Goal: Task Accomplishment & Management: Complete application form

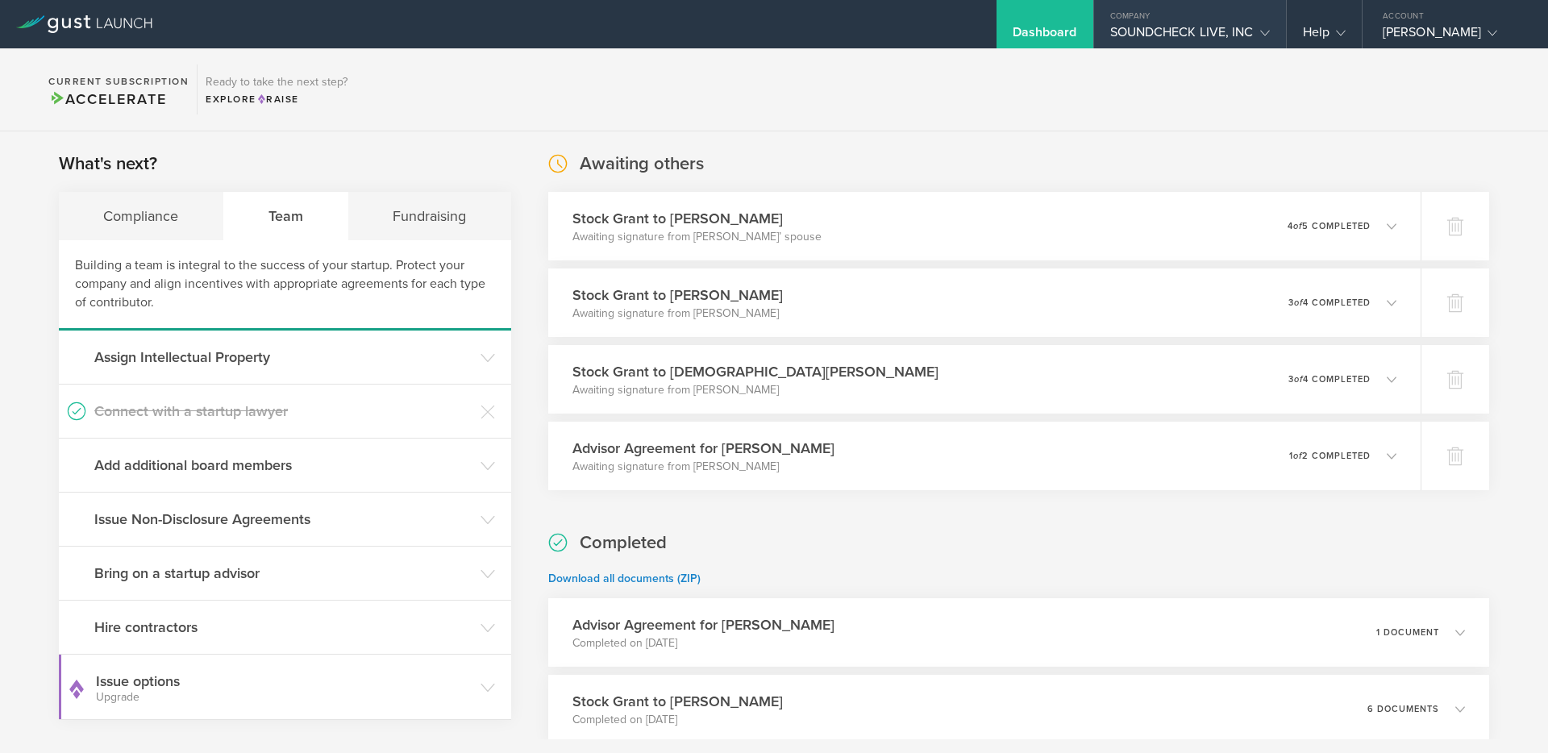
click at [1206, 37] on div "SOUNDCHECK LIVE, INC" at bounding box center [1190, 36] width 160 height 24
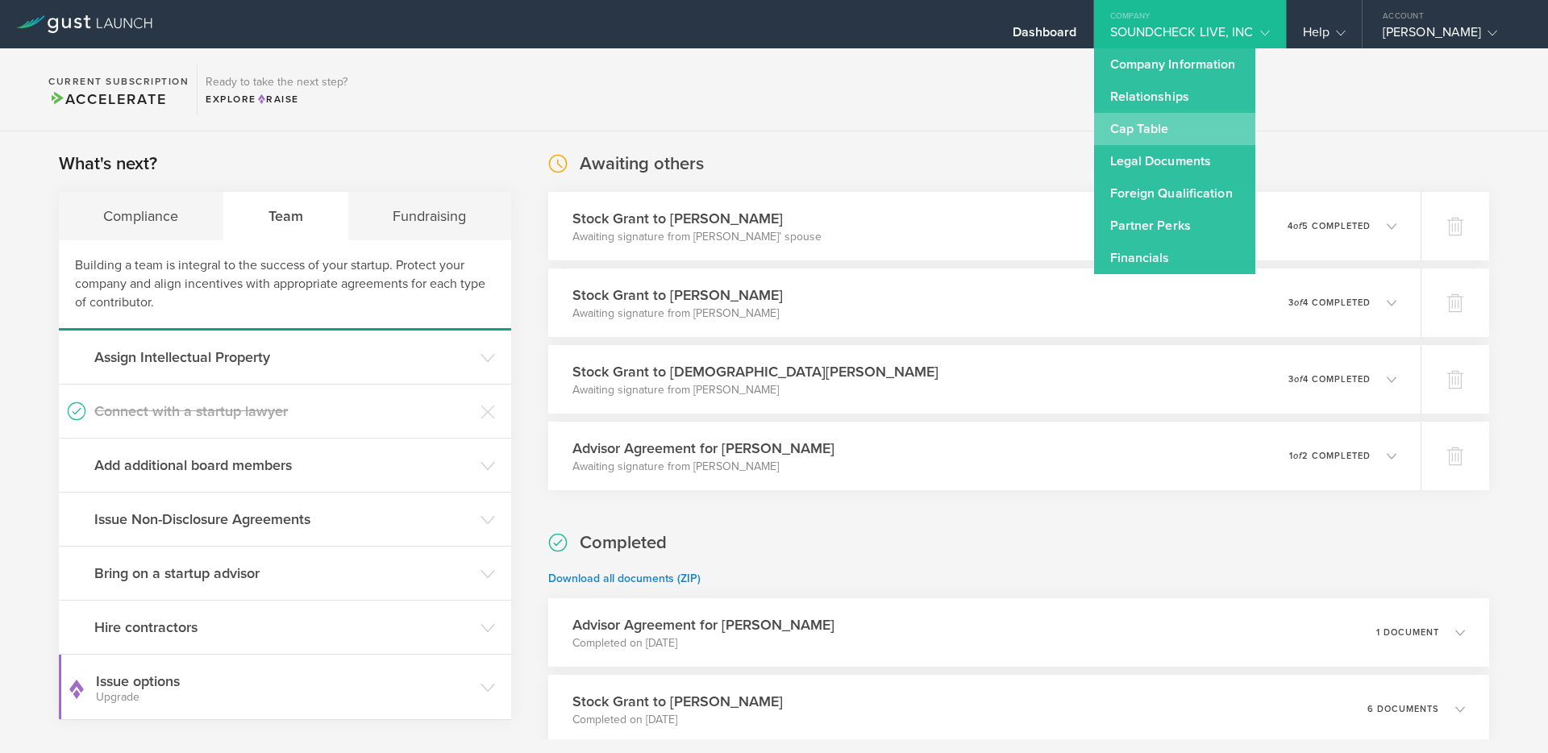
click at [1154, 125] on link "Cap Table" at bounding box center [1174, 129] width 161 height 32
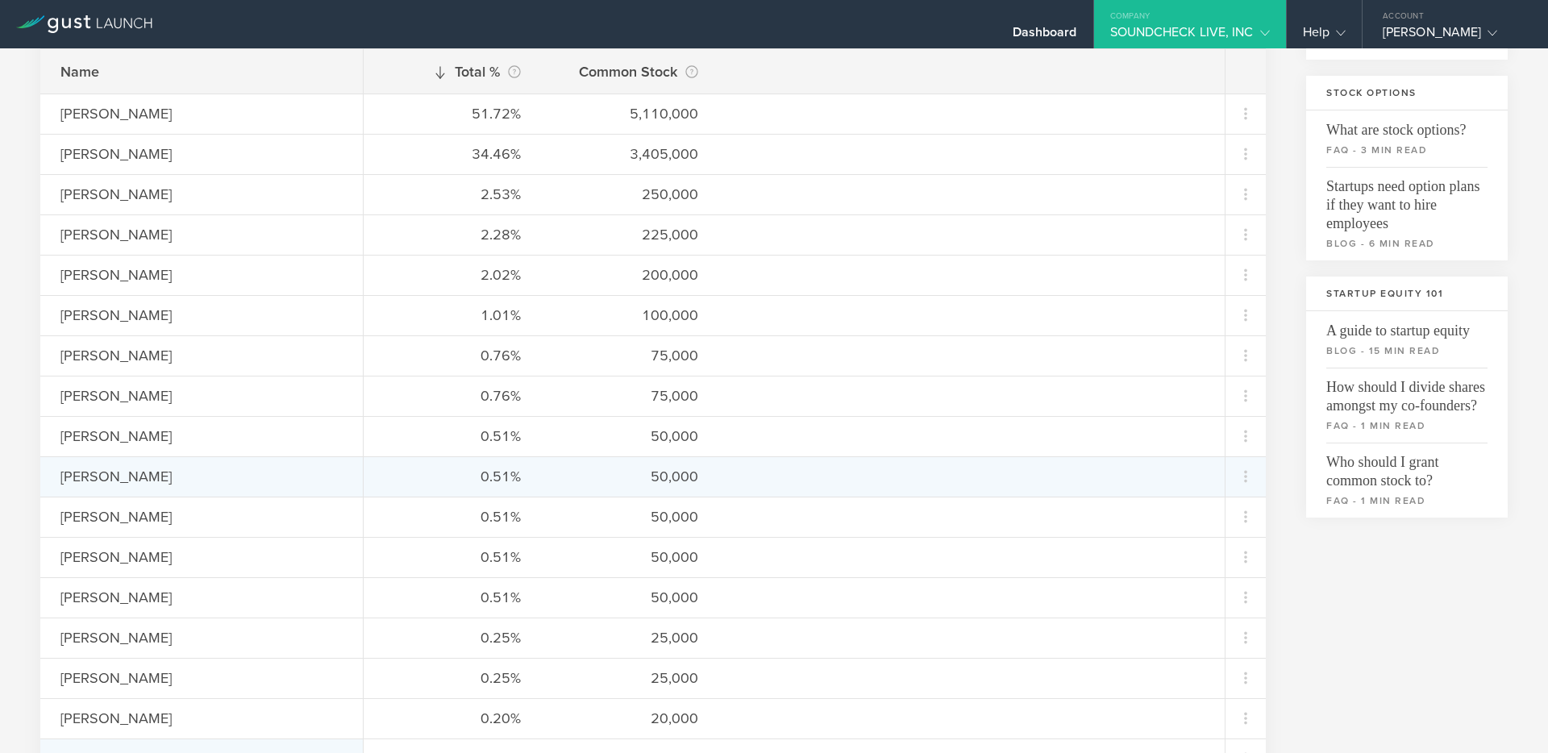
scroll to position [309, 0]
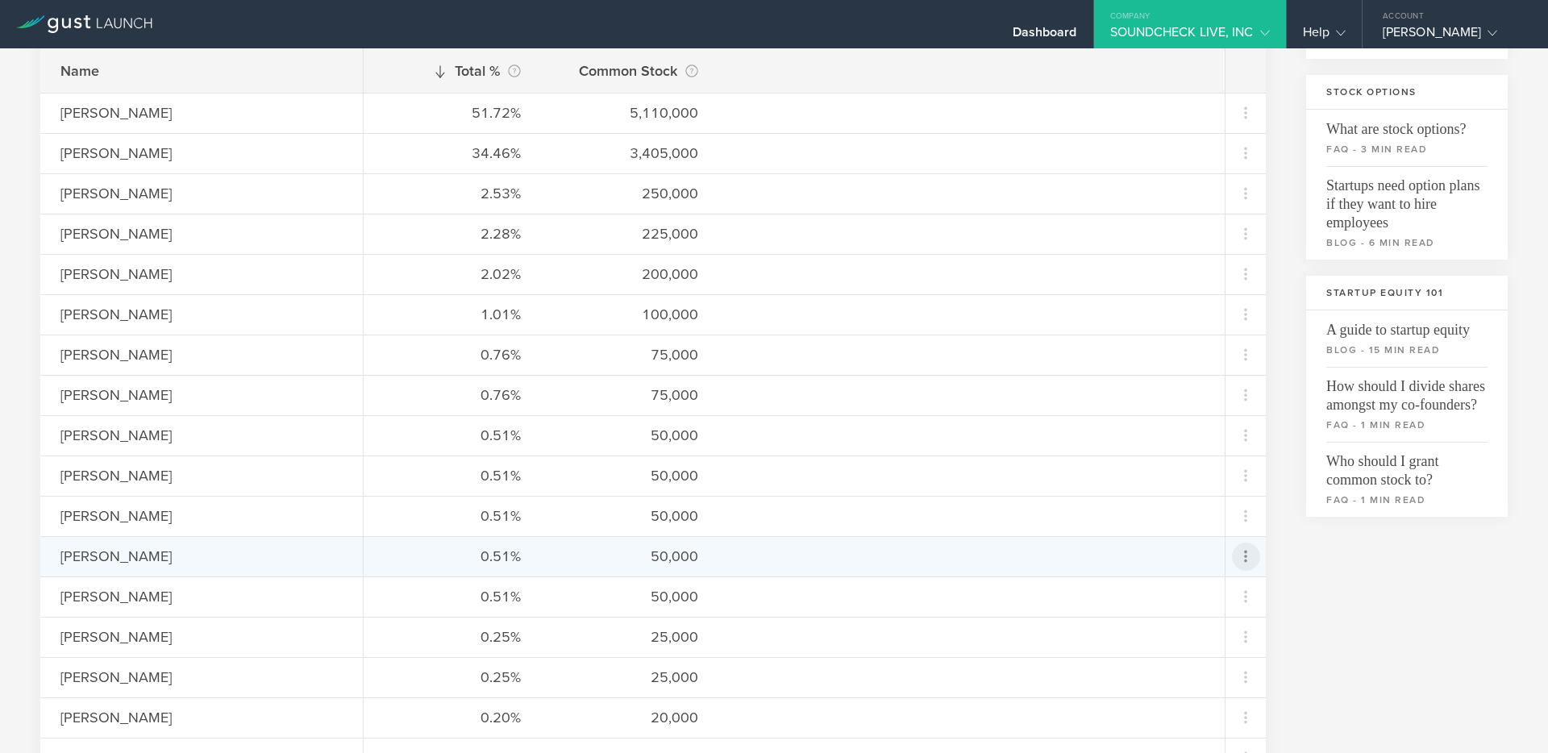
click at [1245, 559] on icon at bounding box center [1245, 556] width 19 height 19
click at [1160, 634] on div "Repurchase stock" at bounding box center [1194, 630] width 123 height 19
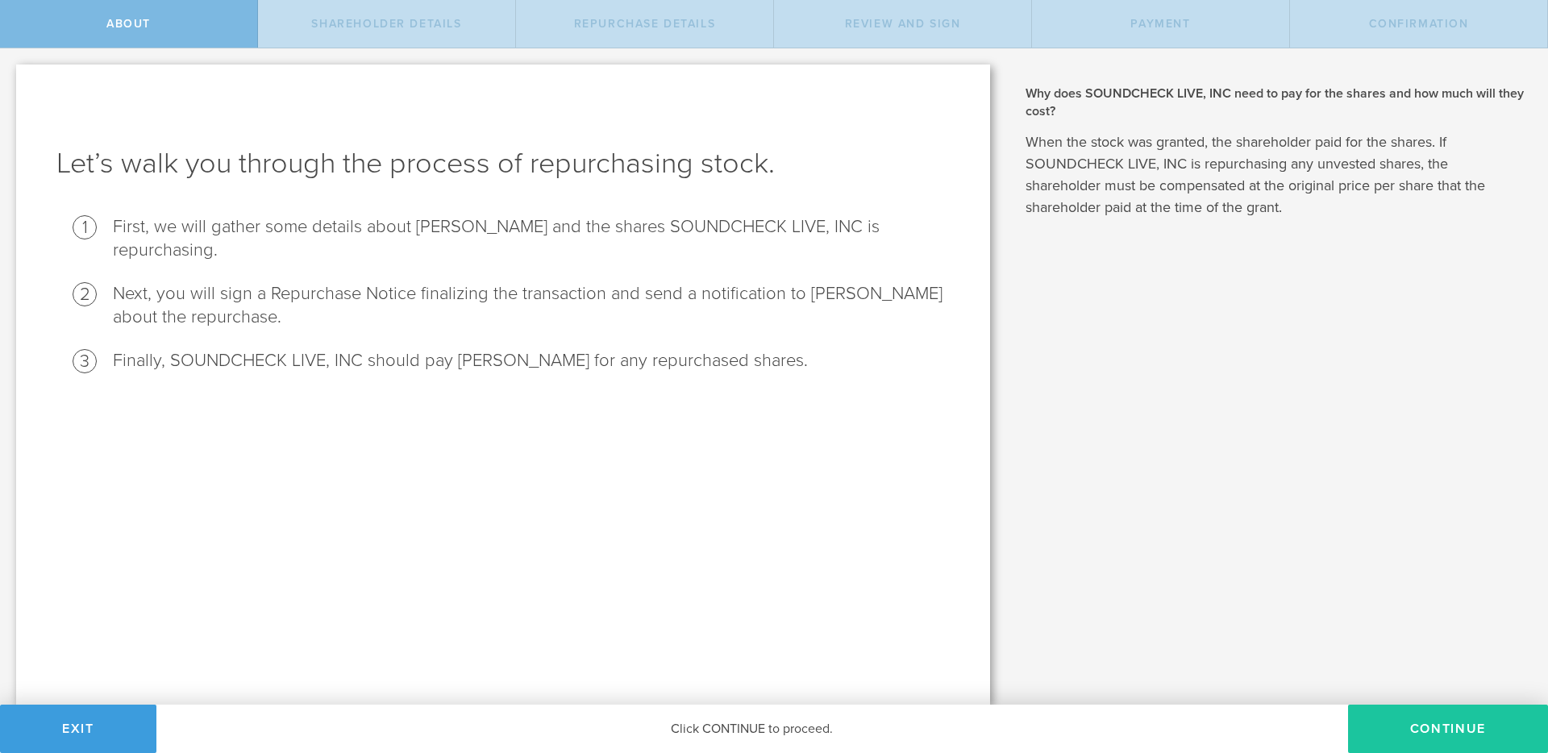
click at [1423, 718] on button "Continue" at bounding box center [1448, 729] width 200 height 48
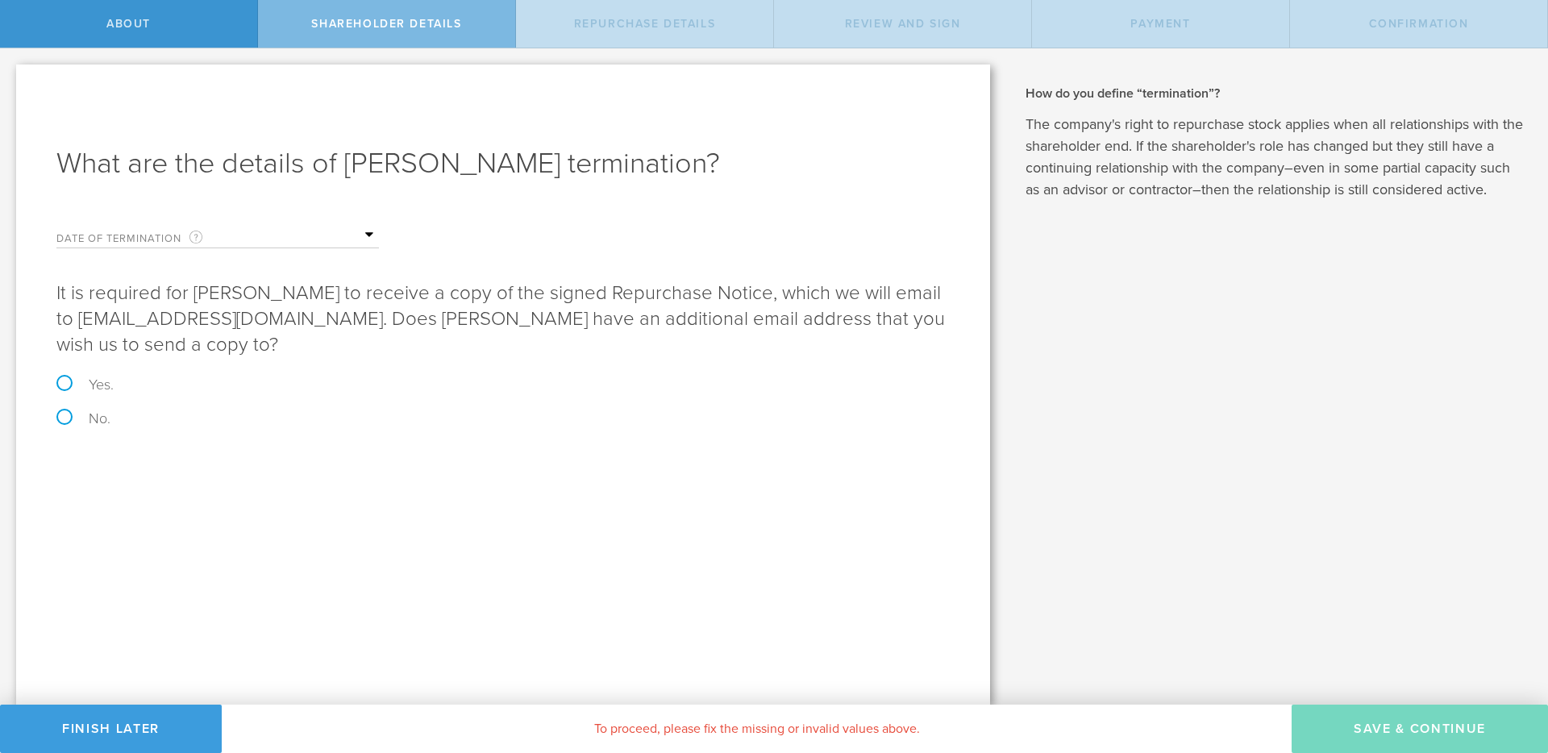
click at [260, 239] on input "text" at bounding box center [298, 235] width 161 height 24
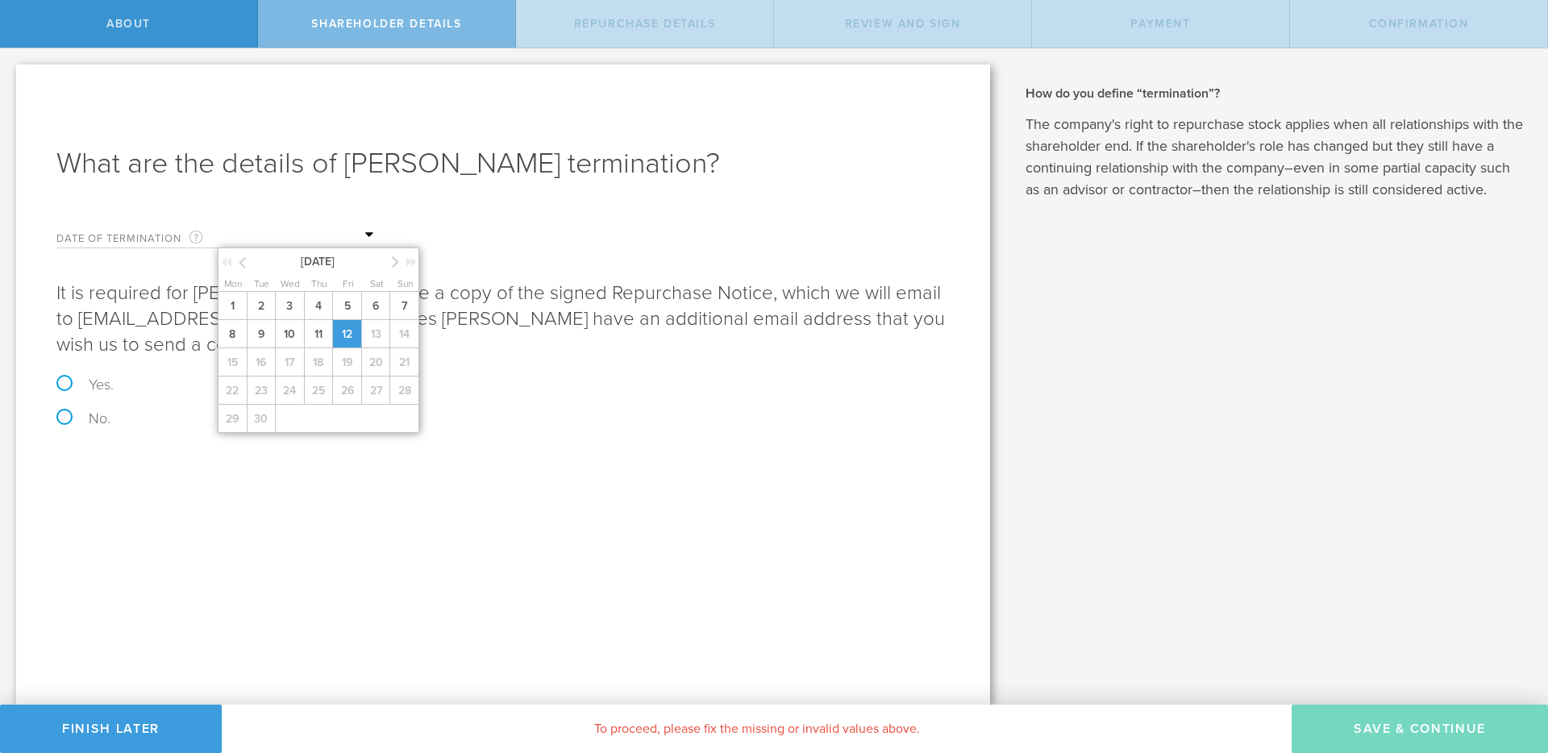
click at [349, 326] on span "12" at bounding box center [346, 334] width 29 height 28
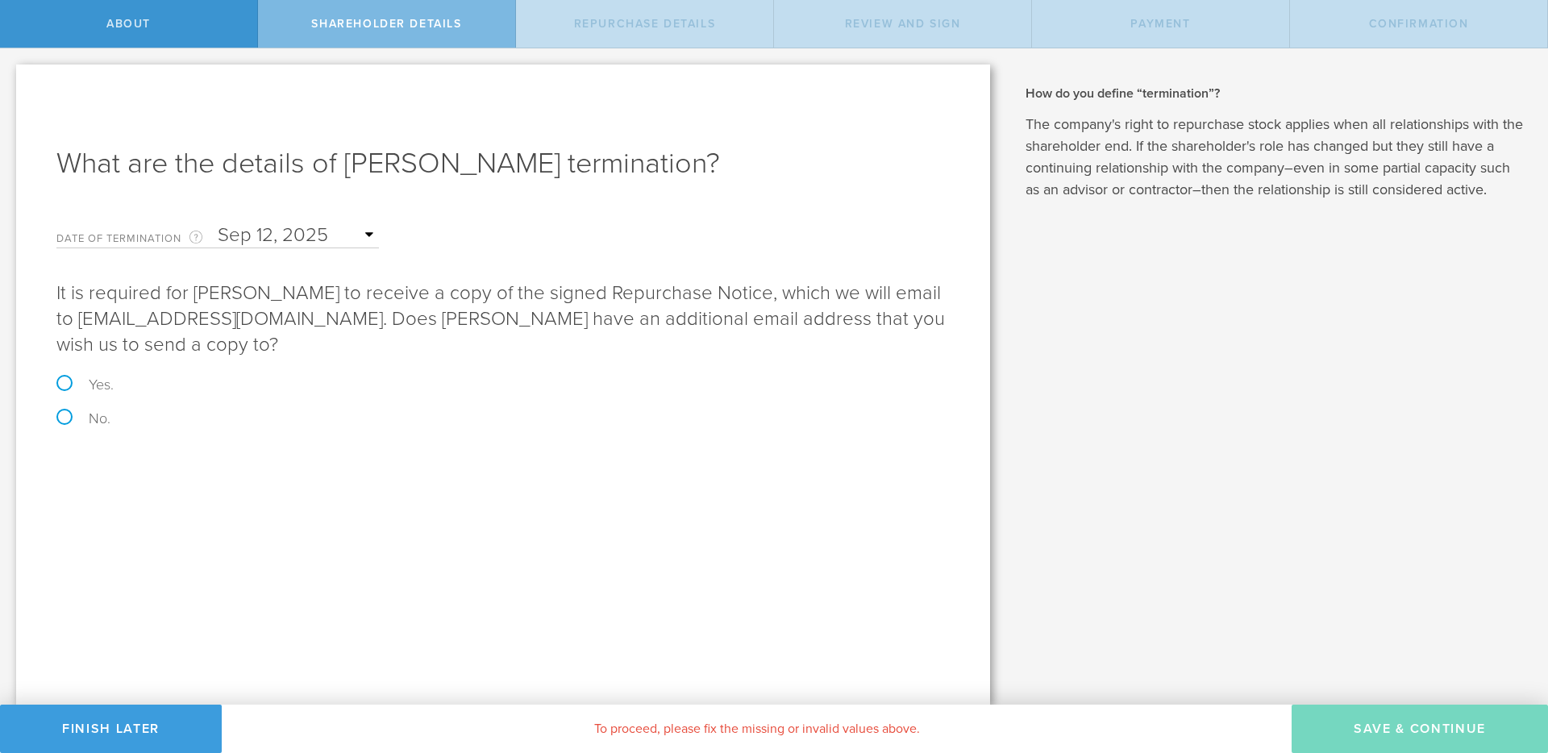
click at [63, 417] on label "No." at bounding box center [502, 418] width 893 height 15
click at [10, 82] on input "No." at bounding box center [5, 65] width 10 height 34
radio input "true"
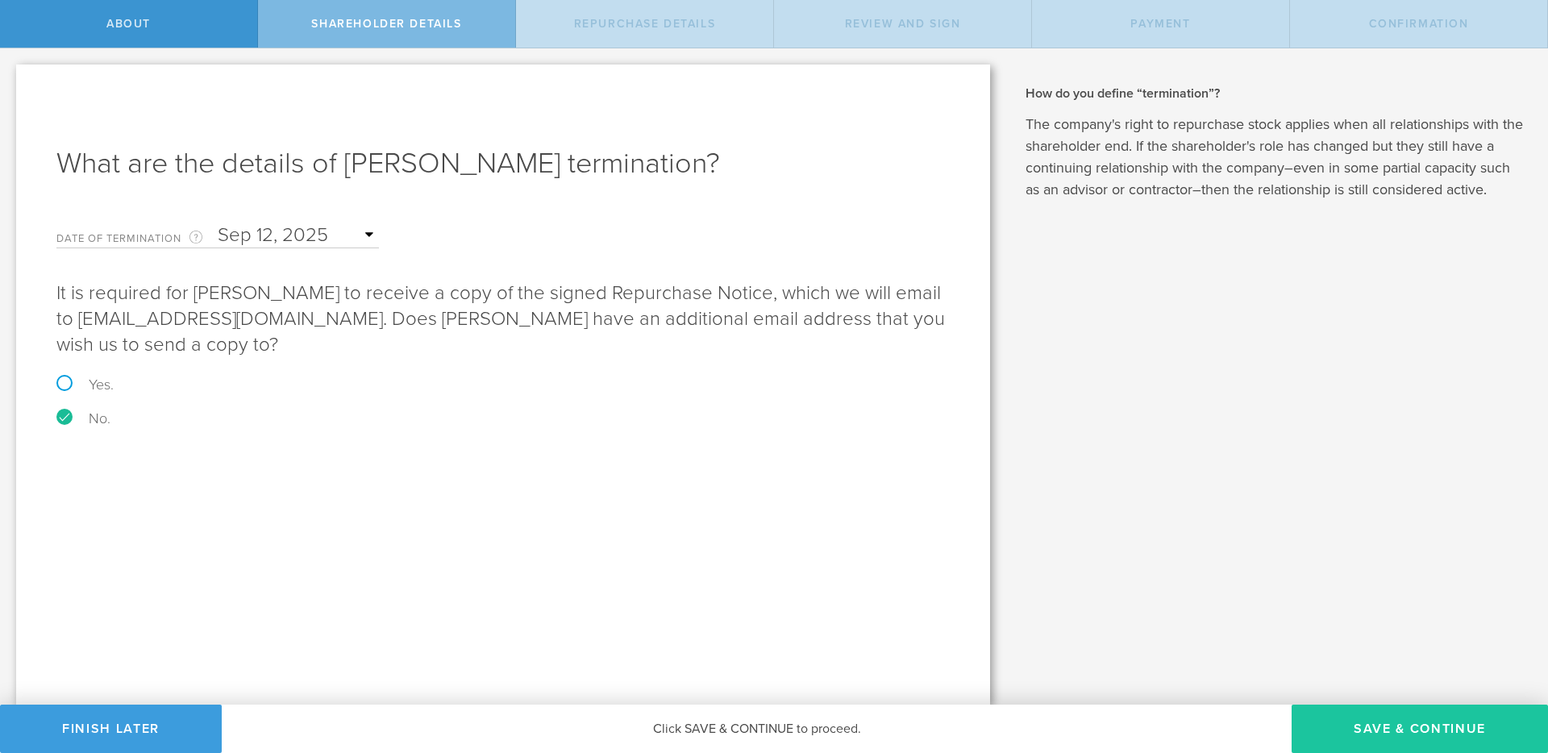
click at [1370, 730] on button "Save & Continue" at bounding box center [1419, 729] width 256 height 48
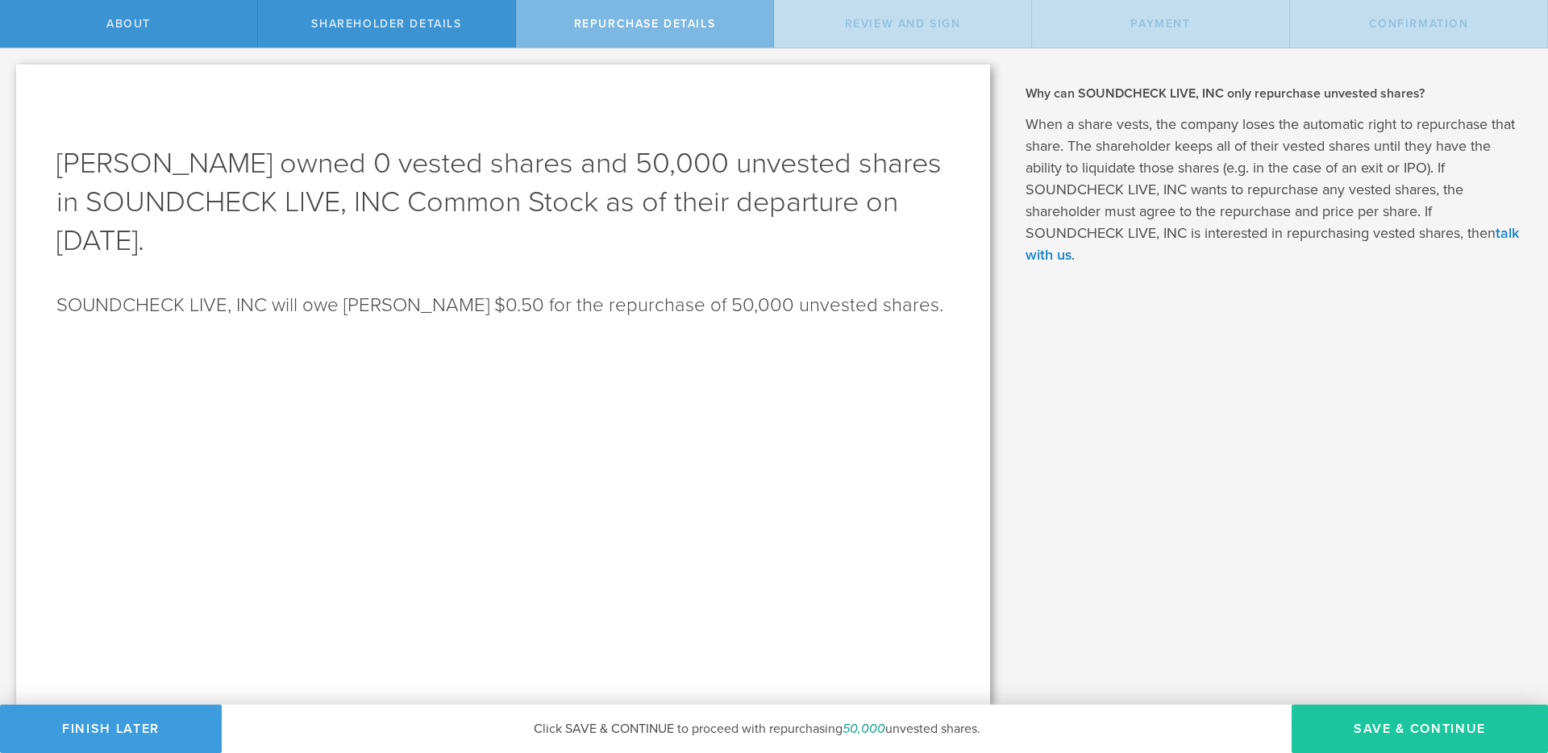
click at [1400, 730] on button "Save & Continue" at bounding box center [1419, 729] width 256 height 48
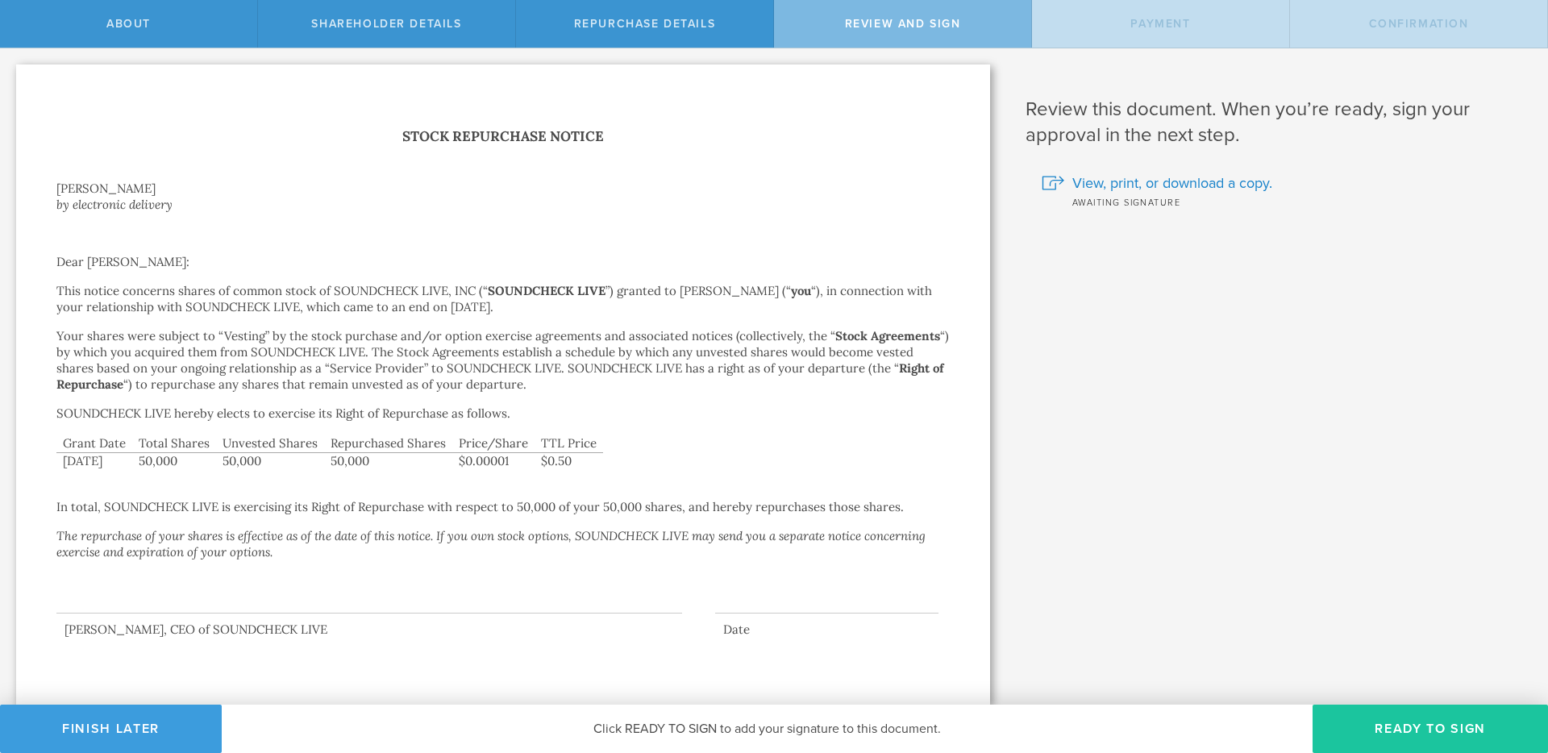
click at [1416, 731] on button "Ready to Sign" at bounding box center [1429, 729] width 235 height 48
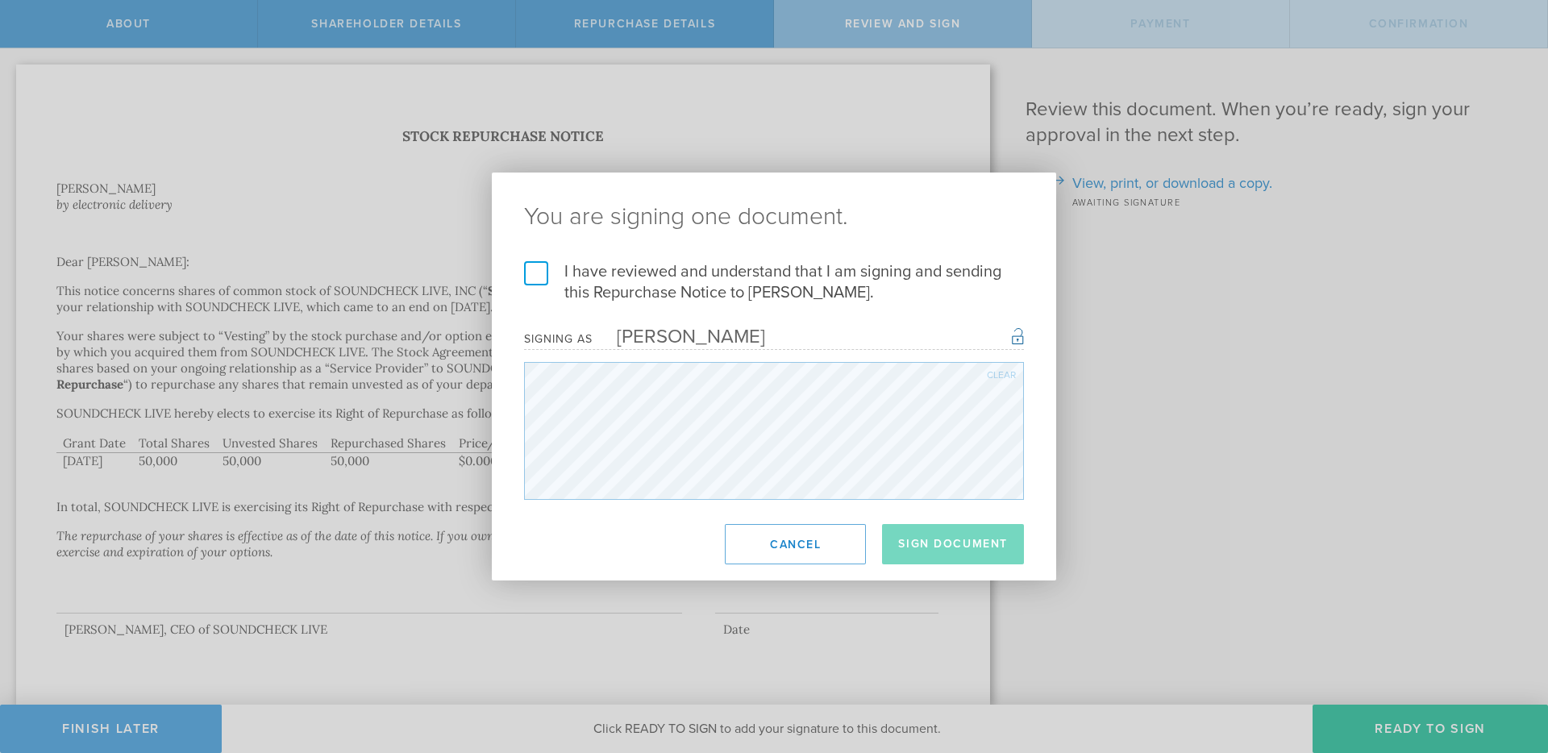
click at [695, 289] on label "I have reviewed and understand that I am signing and sending this Repurchase No…" at bounding box center [774, 282] width 500 height 42
click at [0, 0] on input "I have reviewed and understand that I am signing and sending this Repurchase No…" at bounding box center [0, 0] width 0 height 0
click at [924, 539] on button "Sign Document" at bounding box center [953, 544] width 142 height 40
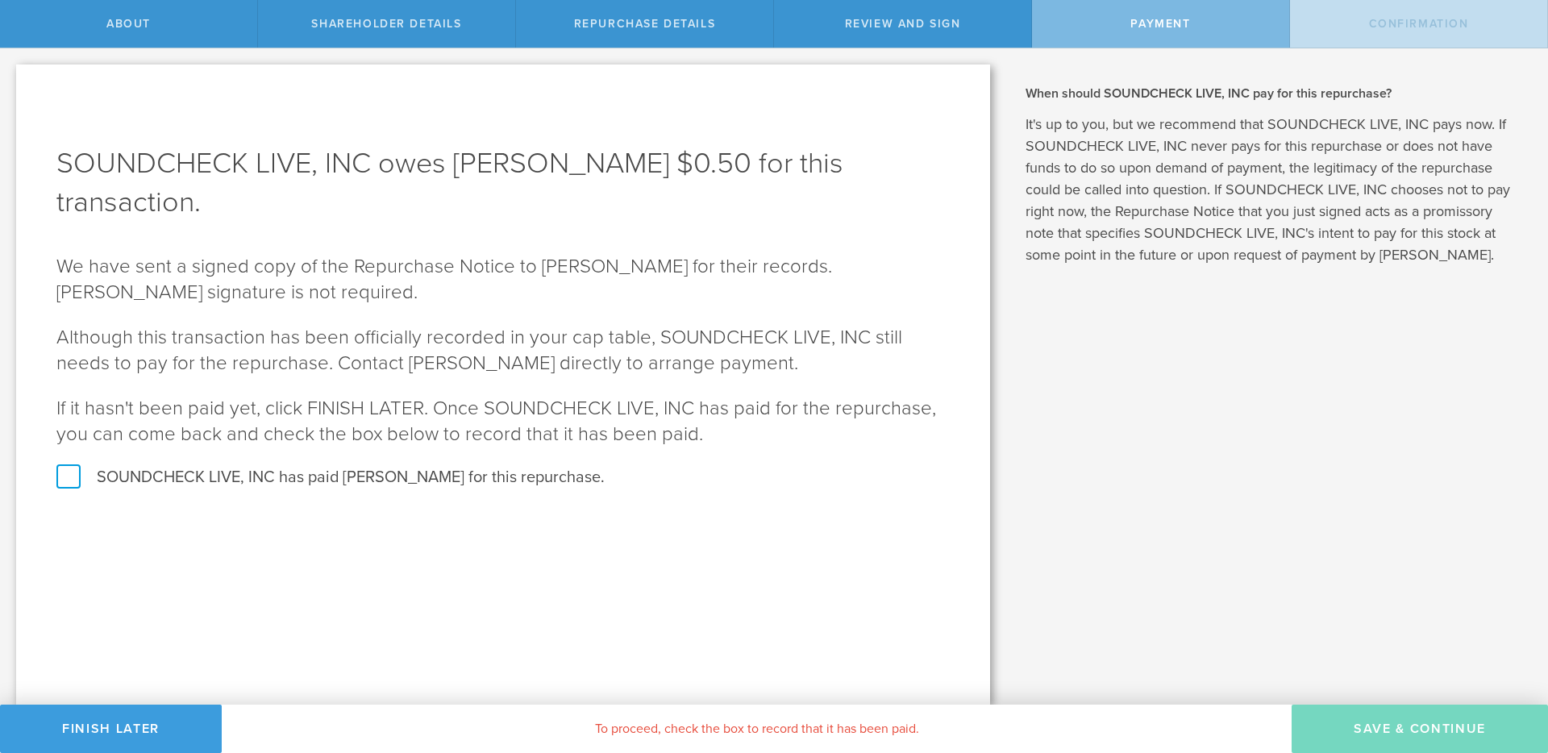
click at [422, 467] on label "SOUNDCHECK LIVE, INC has paid Mark Hanson for this repurchase." at bounding box center [502, 477] width 893 height 21
click at [10, 82] on input "SOUNDCHECK LIVE, INC has paid Mark Hanson for this repurchase." at bounding box center [5, 65] width 10 height 34
checkbox input "true"
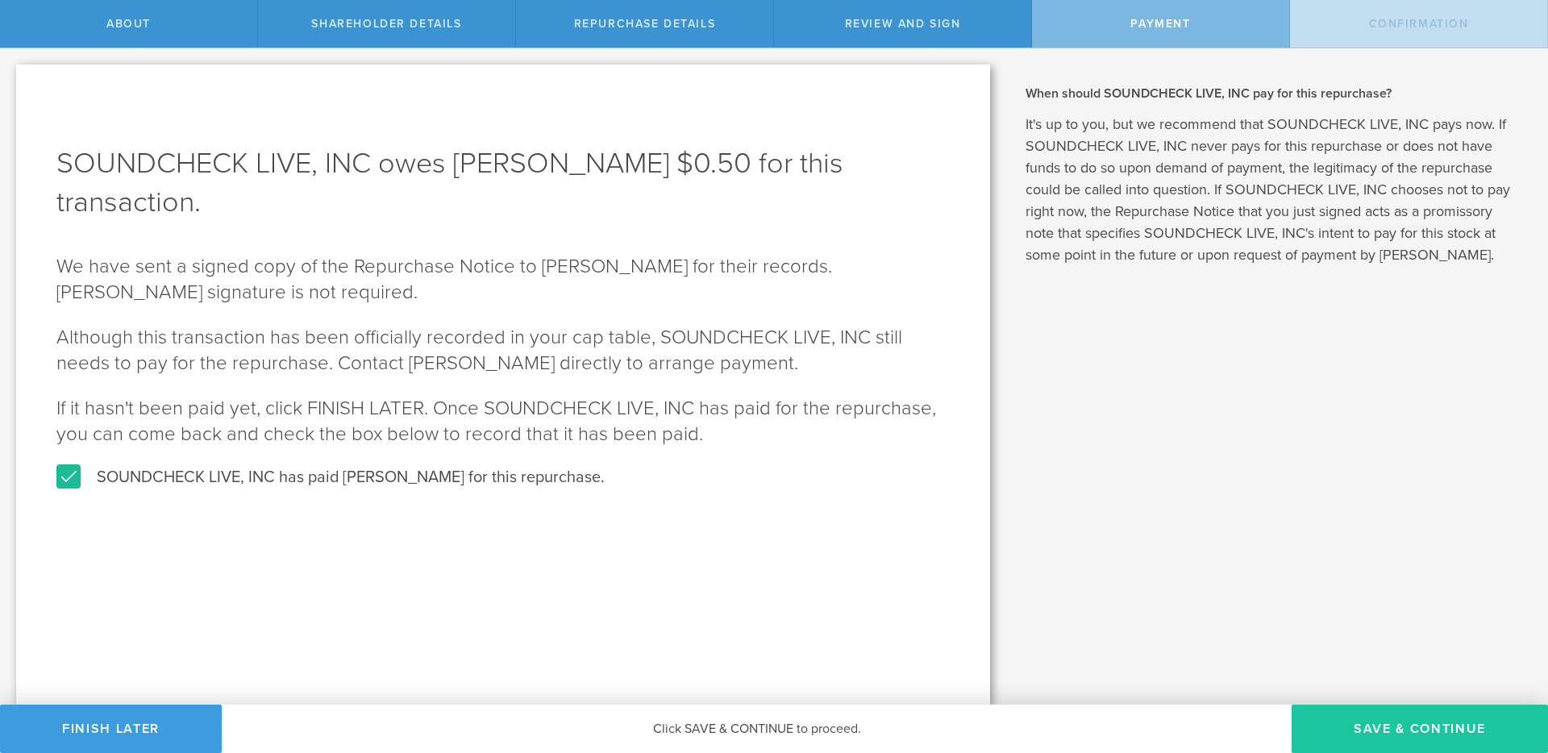
click at [1366, 721] on button "SAVE & CONTINUE" at bounding box center [1419, 729] width 256 height 48
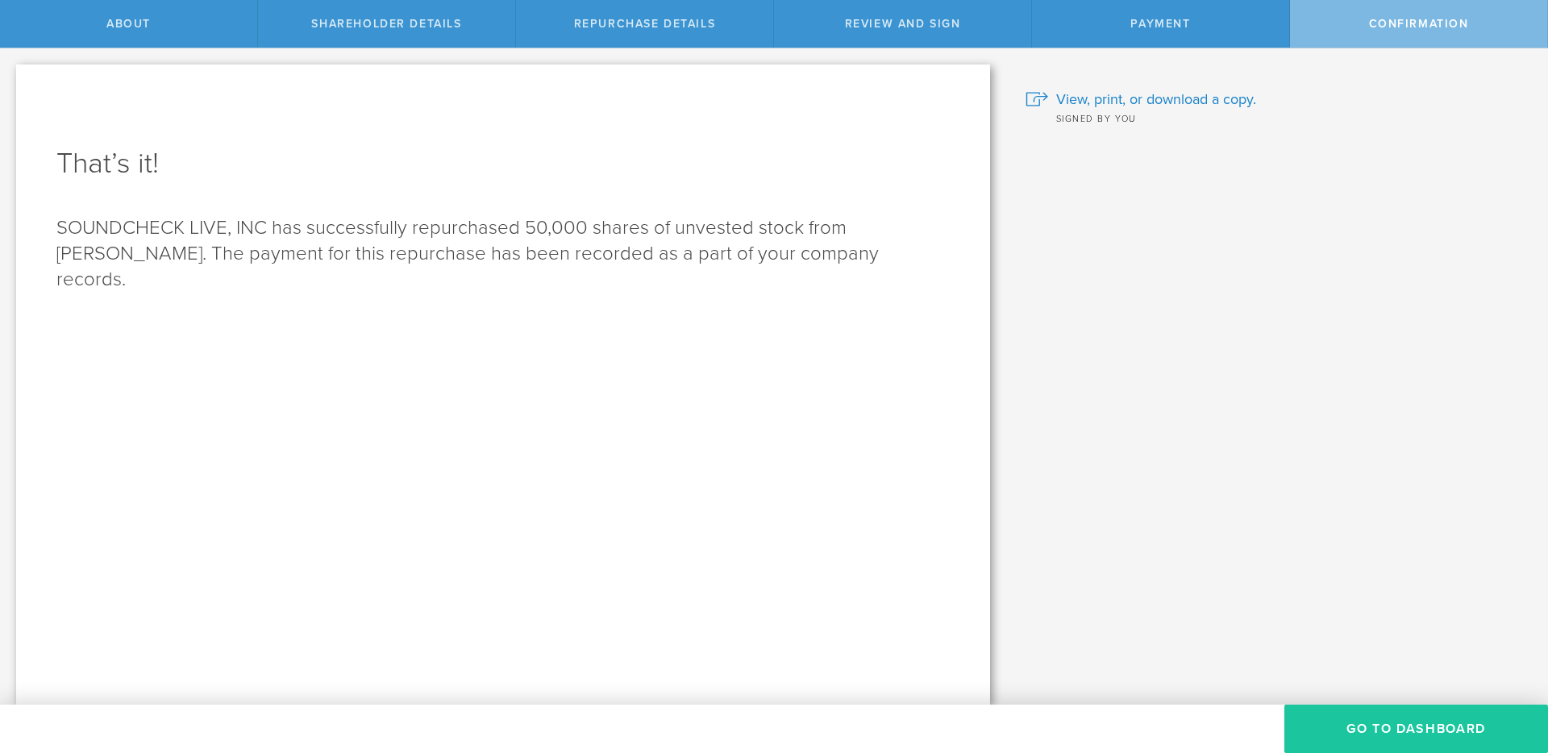
click at [1411, 724] on button "Go to Dashboard" at bounding box center [1416, 729] width 264 height 48
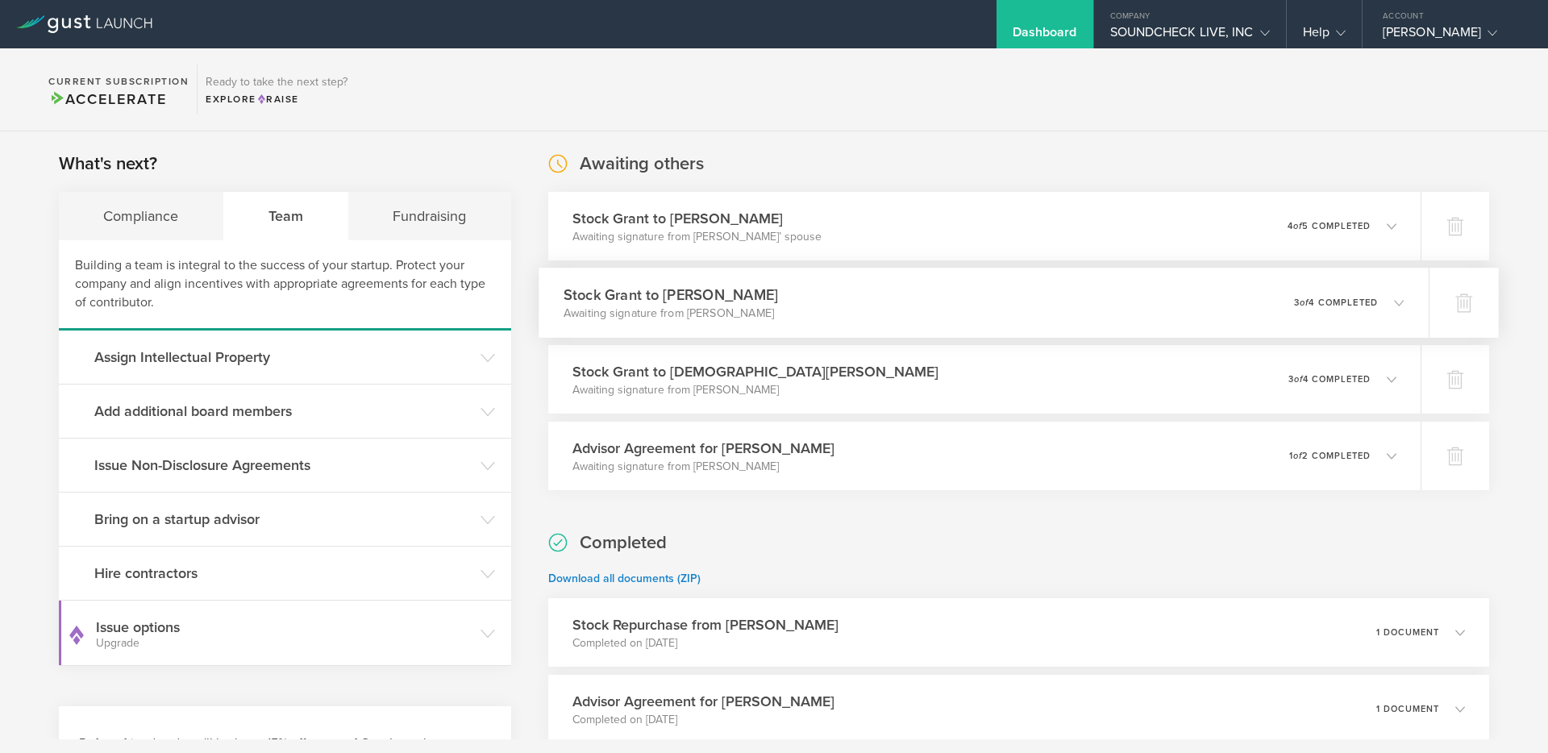
click at [992, 321] on div "Stock Grant to Daniel Watson Awaiting signature from Daniel Watson 0 undelivera…" at bounding box center [983, 303] width 890 height 70
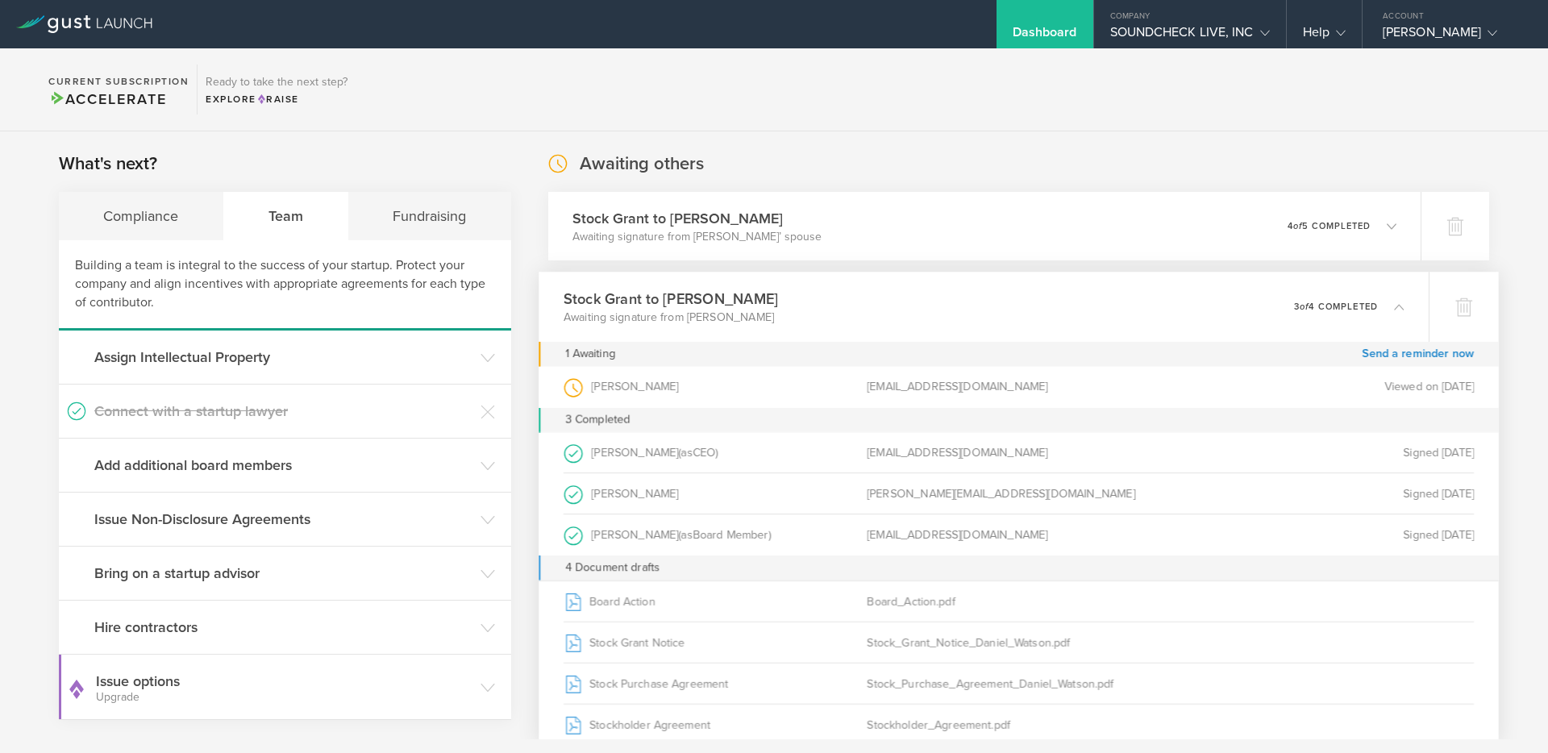
click at [992, 321] on div "Stock Grant to Daniel Watson Awaiting signature from Daniel Watson 0 undelivera…" at bounding box center [983, 307] width 890 height 70
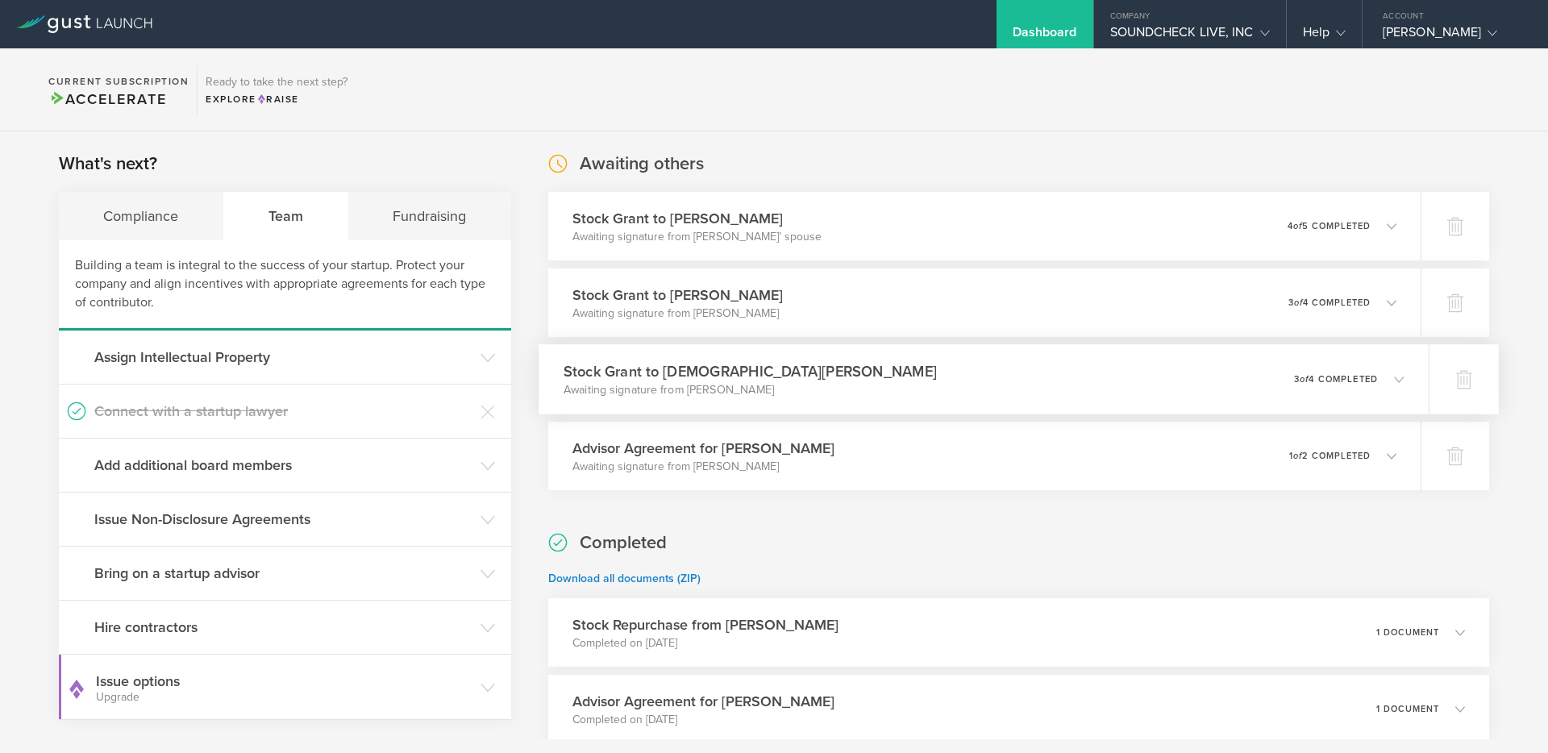
click at [958, 376] on div "Stock Grant to Christian Wiggs Awaiting signature from Christian Wiggs 0 undeli…" at bounding box center [983, 379] width 890 height 70
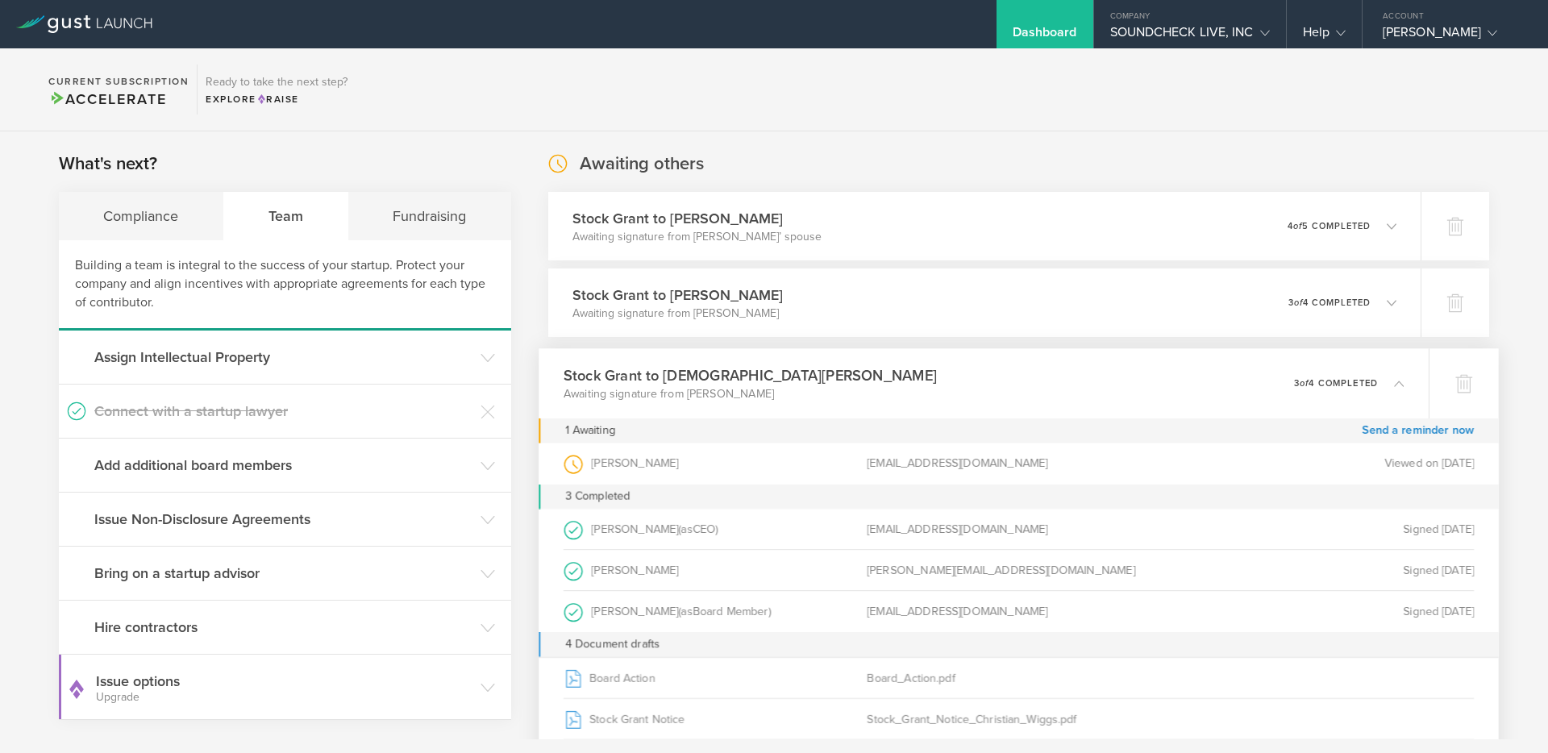
click at [958, 376] on div "Stock Grant to Christian Wiggs Awaiting signature from Christian Wiggs 0 undeli…" at bounding box center [983, 383] width 890 height 70
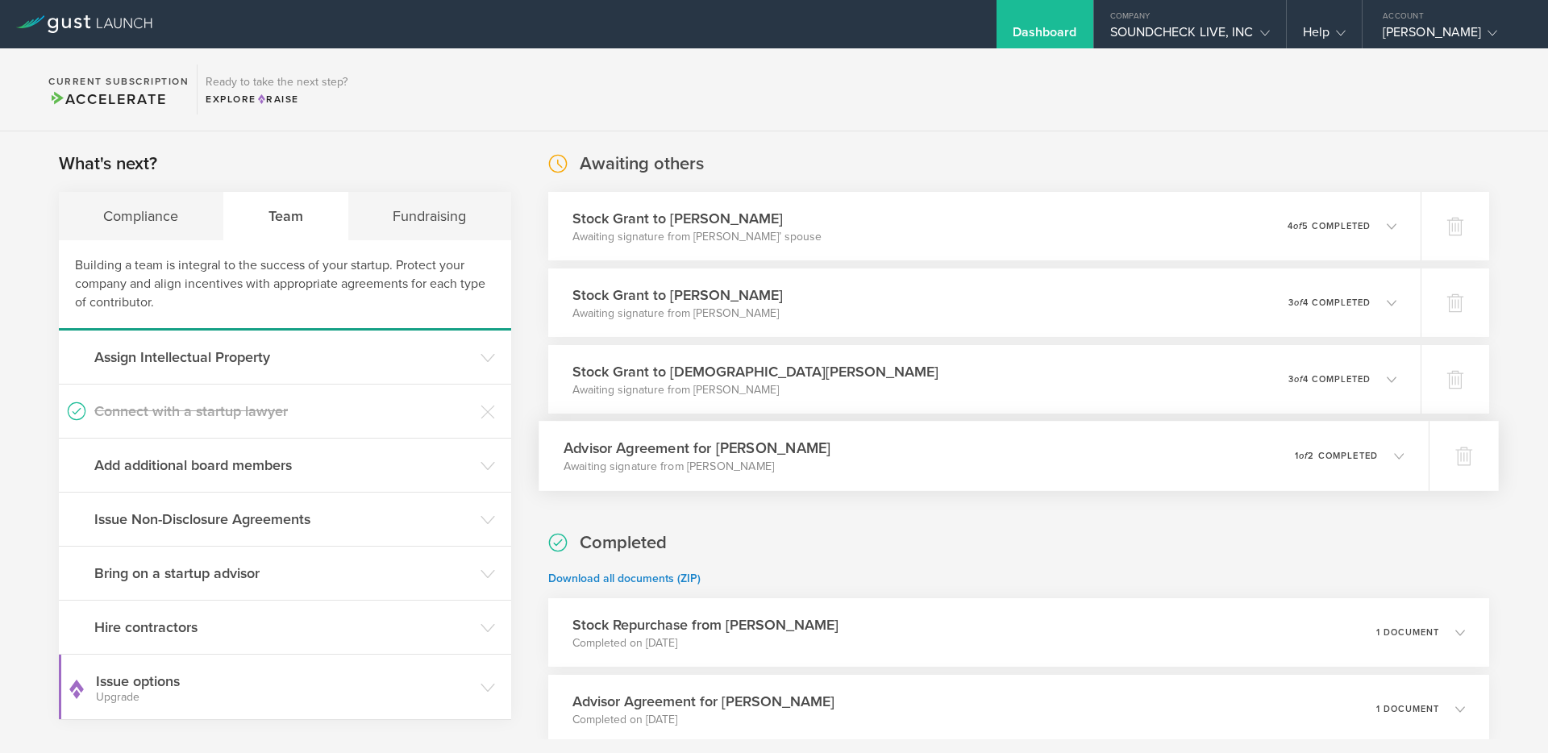
click at [951, 437] on div "Advisor Agreement for Christian Wiggs Awaiting signature from Christian Wiggs 0…" at bounding box center [983, 456] width 890 height 70
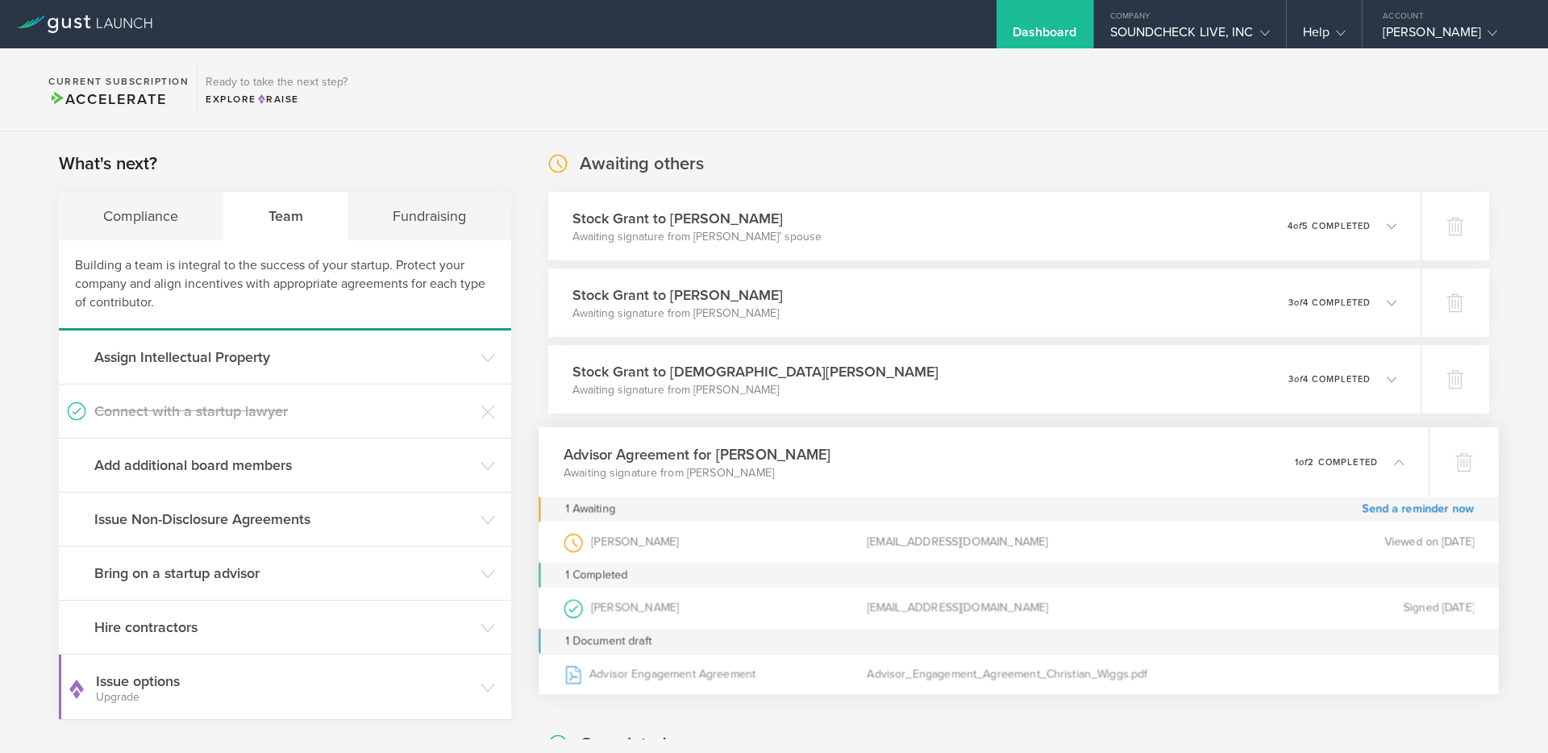
click at [951, 437] on div "Advisor Agreement for Christian Wiggs Awaiting signature from Christian Wiggs 0…" at bounding box center [983, 462] width 890 height 70
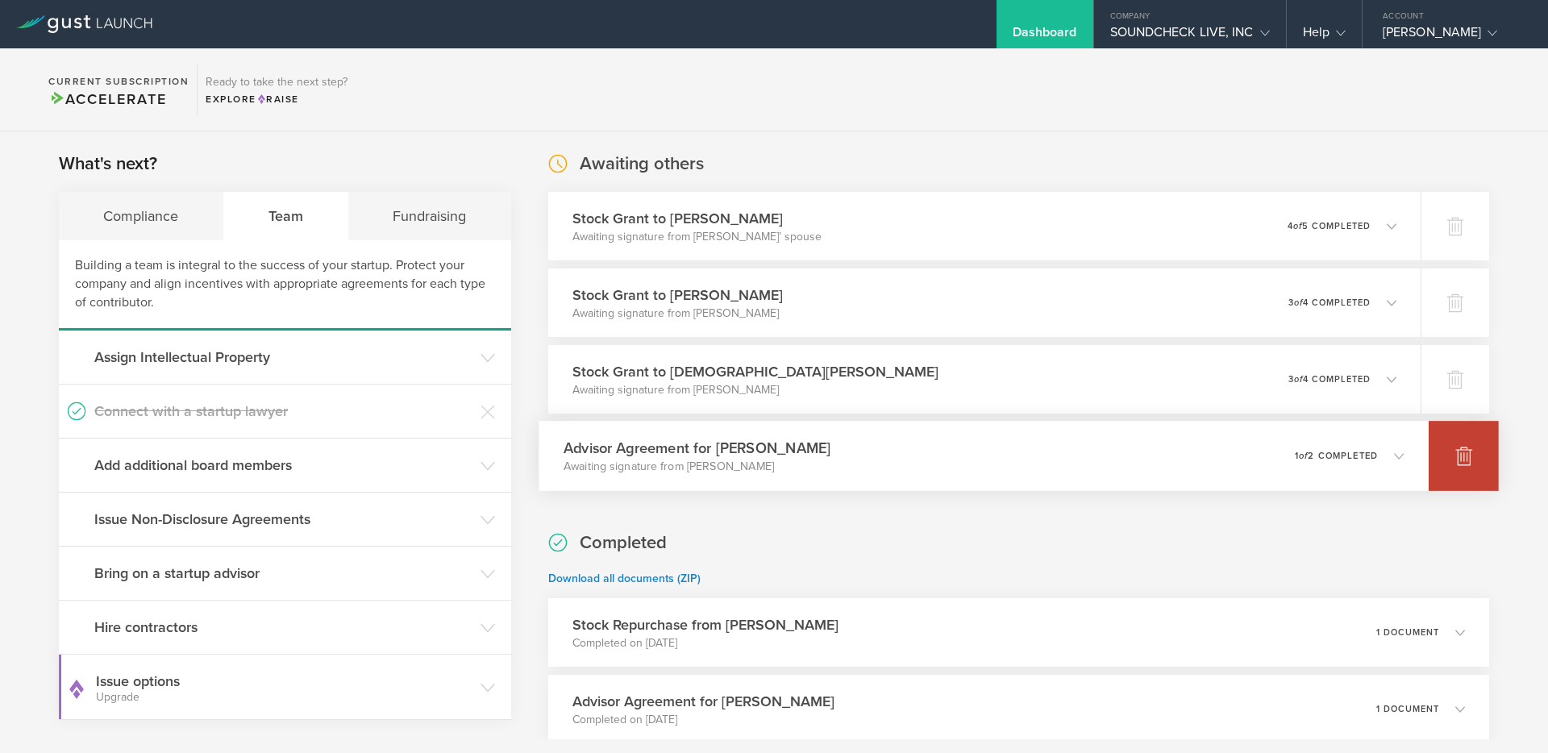
click at [1464, 455] on icon at bounding box center [1463, 456] width 17 height 15
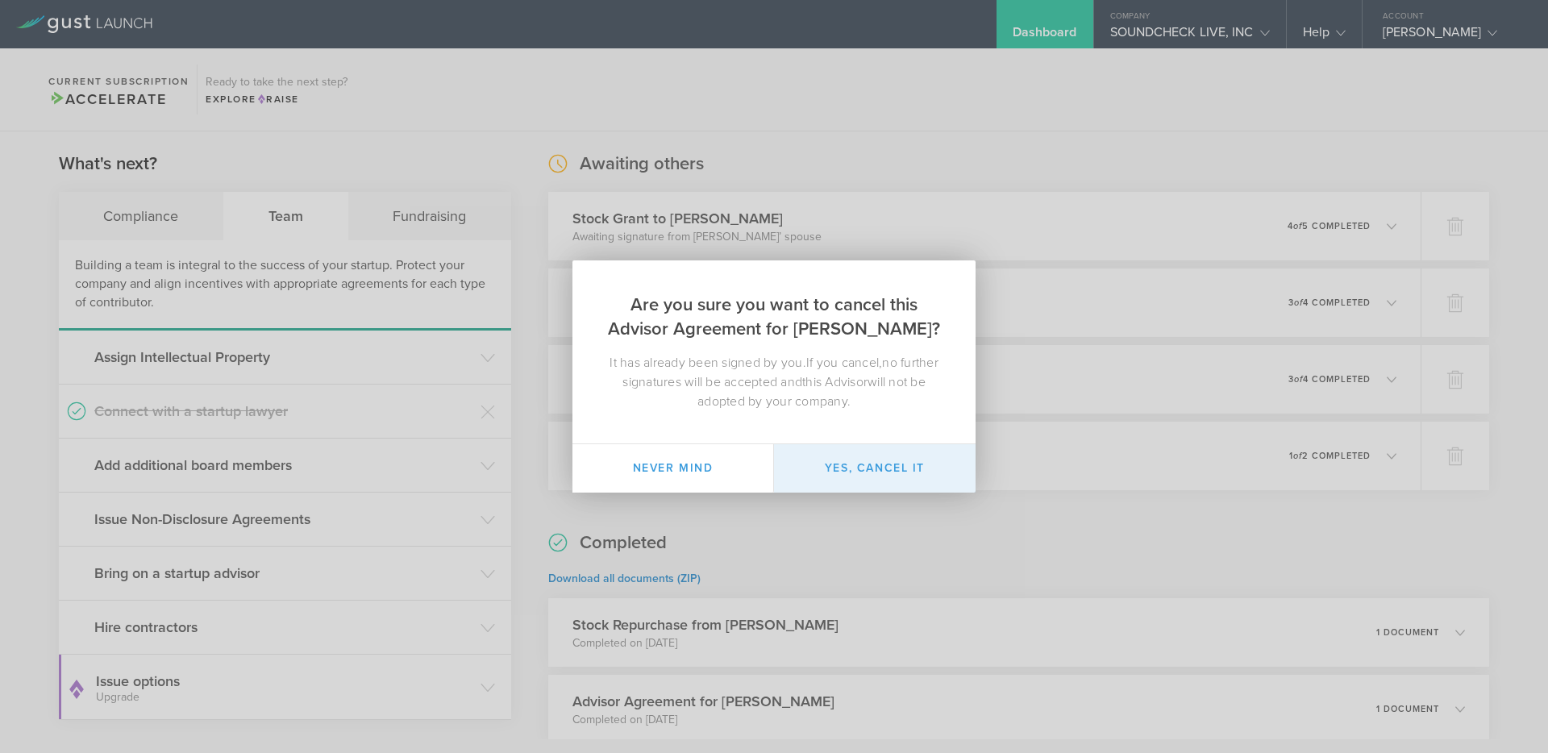
click at [945, 470] on button "Yes, cancel it" at bounding box center [875, 468] width 202 height 48
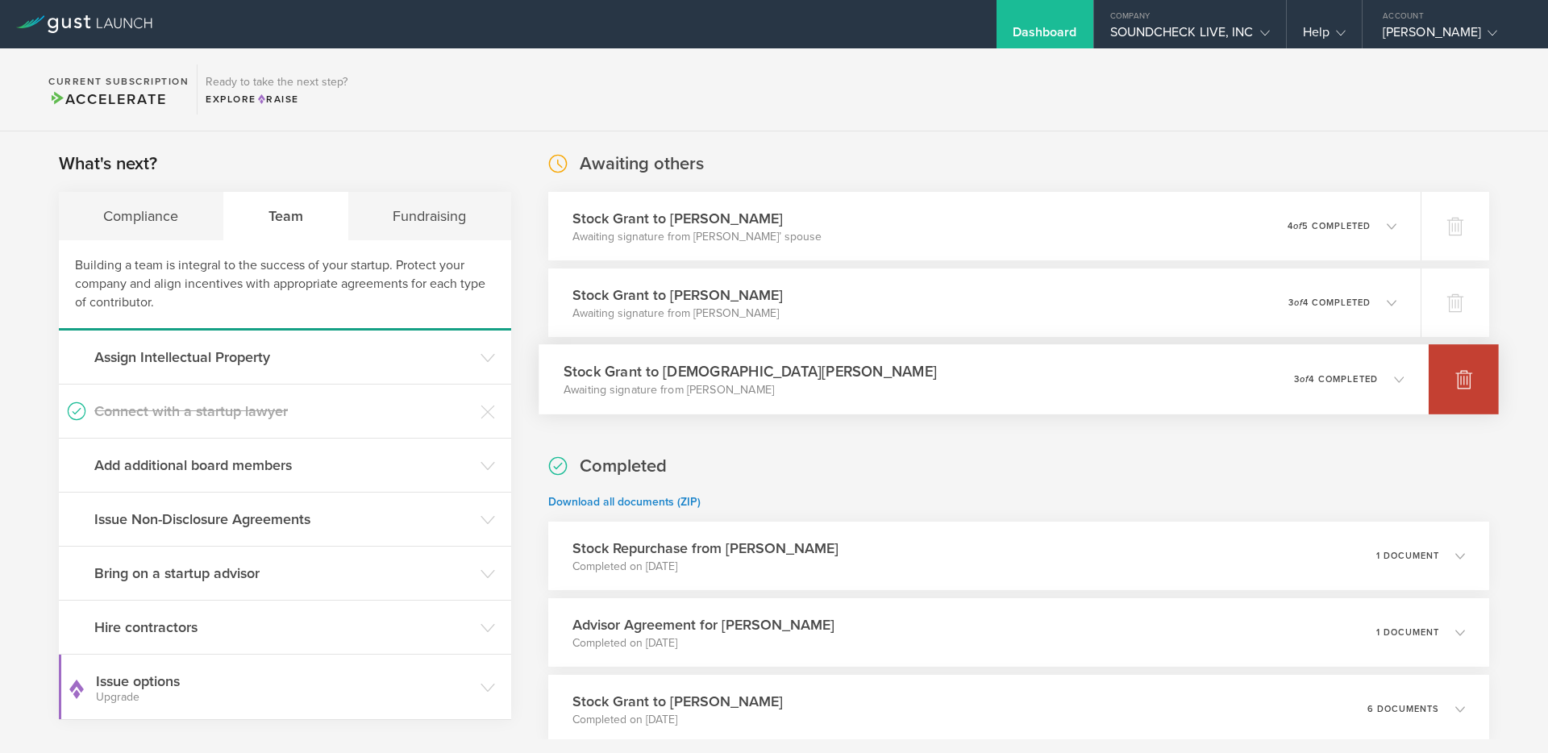
click at [1473, 386] on icon at bounding box center [1463, 378] width 19 height 19
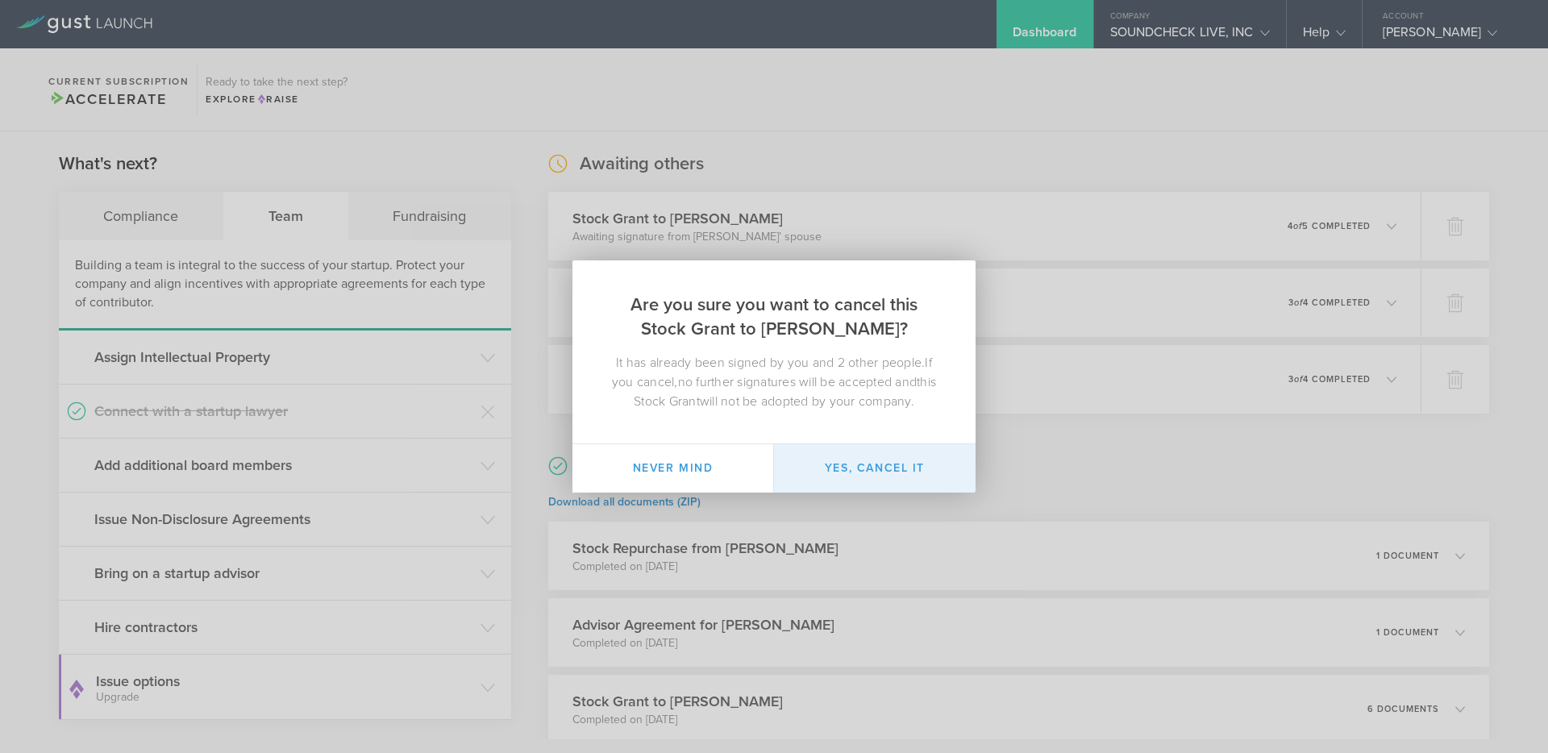
click at [930, 472] on button "Yes, cancel it" at bounding box center [875, 468] width 202 height 48
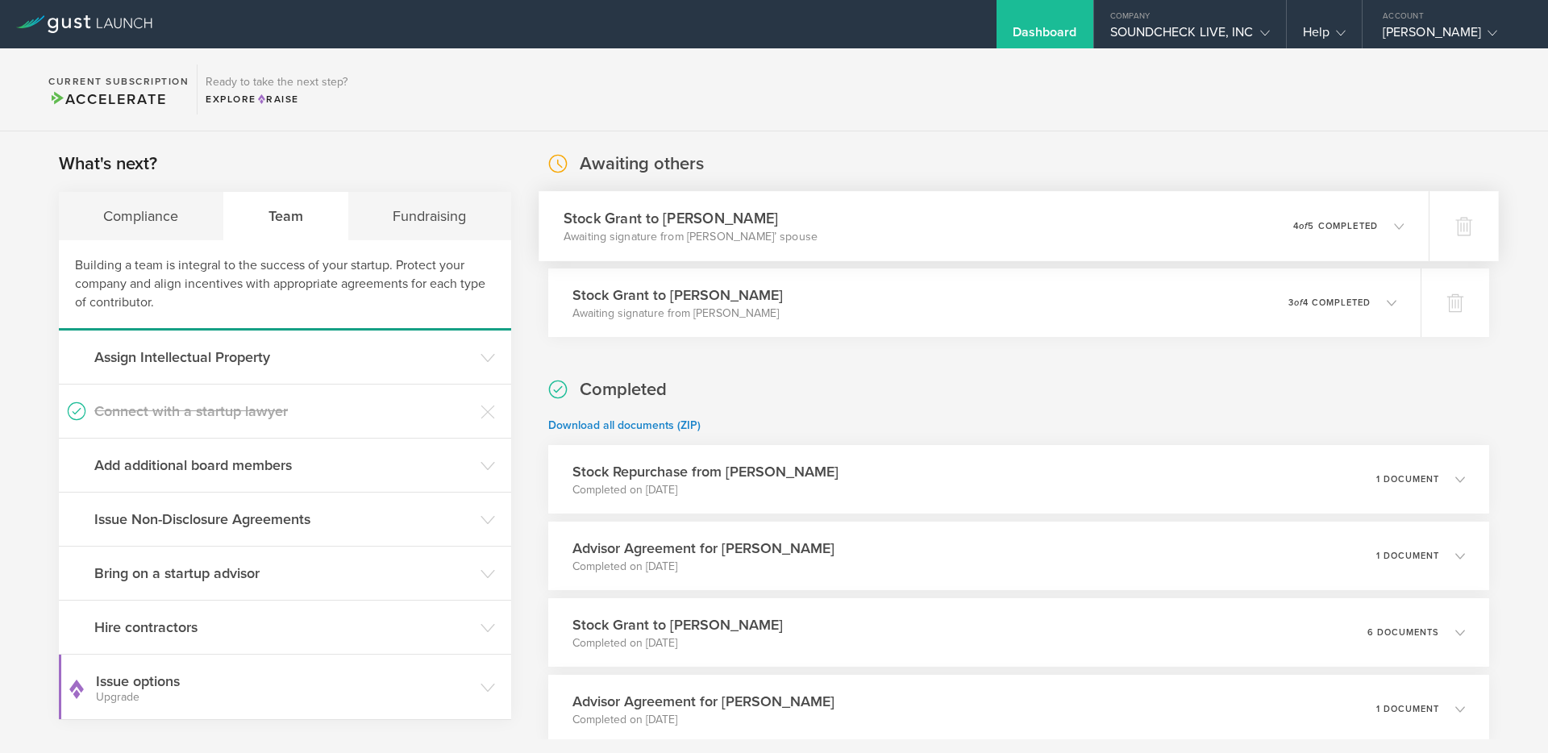
click at [1243, 228] on div "Stock Grant to Nathanael Villegas Awaiting signature from Nathanael Villegas’ s…" at bounding box center [983, 226] width 890 height 70
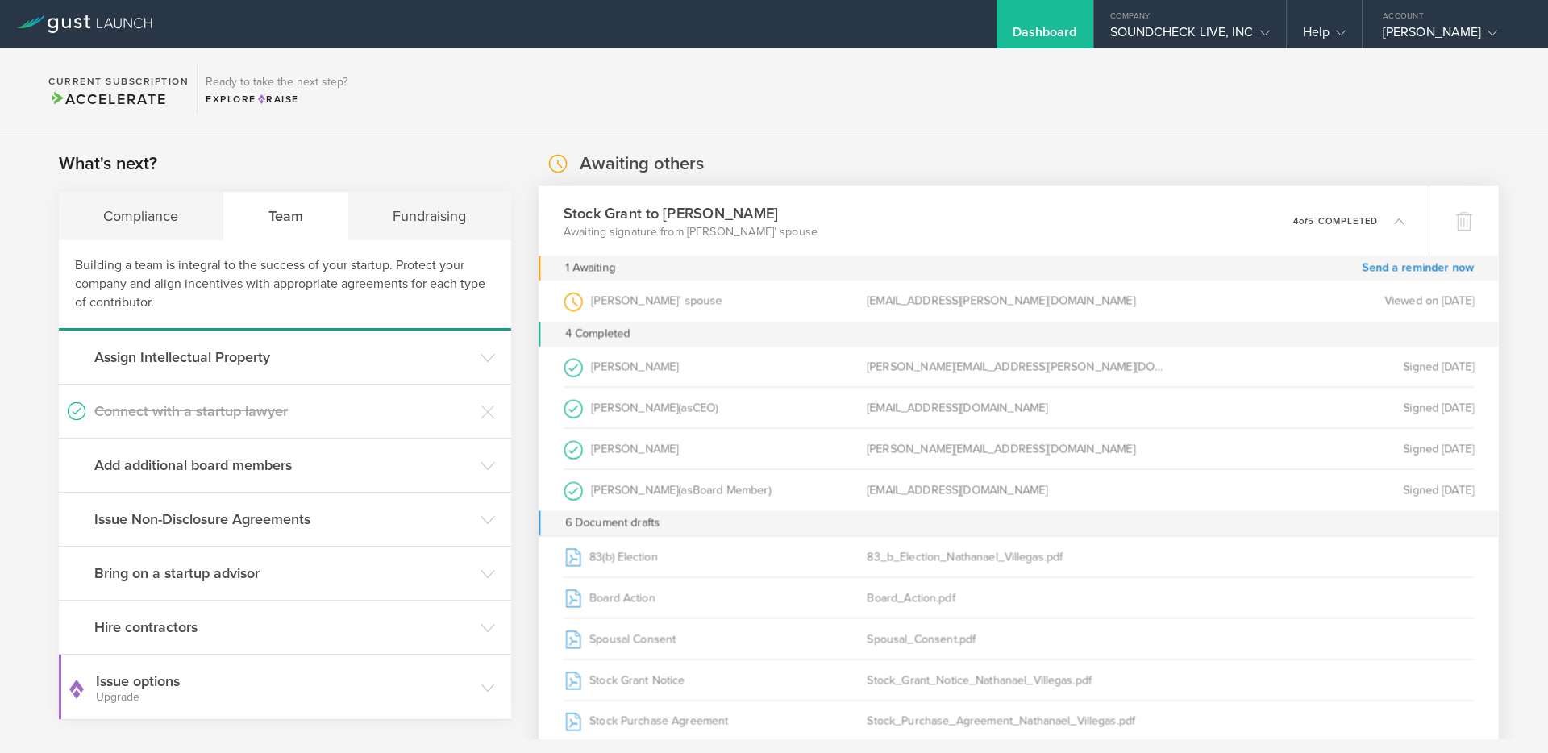
click at [1243, 228] on div "Stock Grant to Nathanael Villegas Awaiting signature from Nathanael Villegas’ s…" at bounding box center [983, 221] width 890 height 70
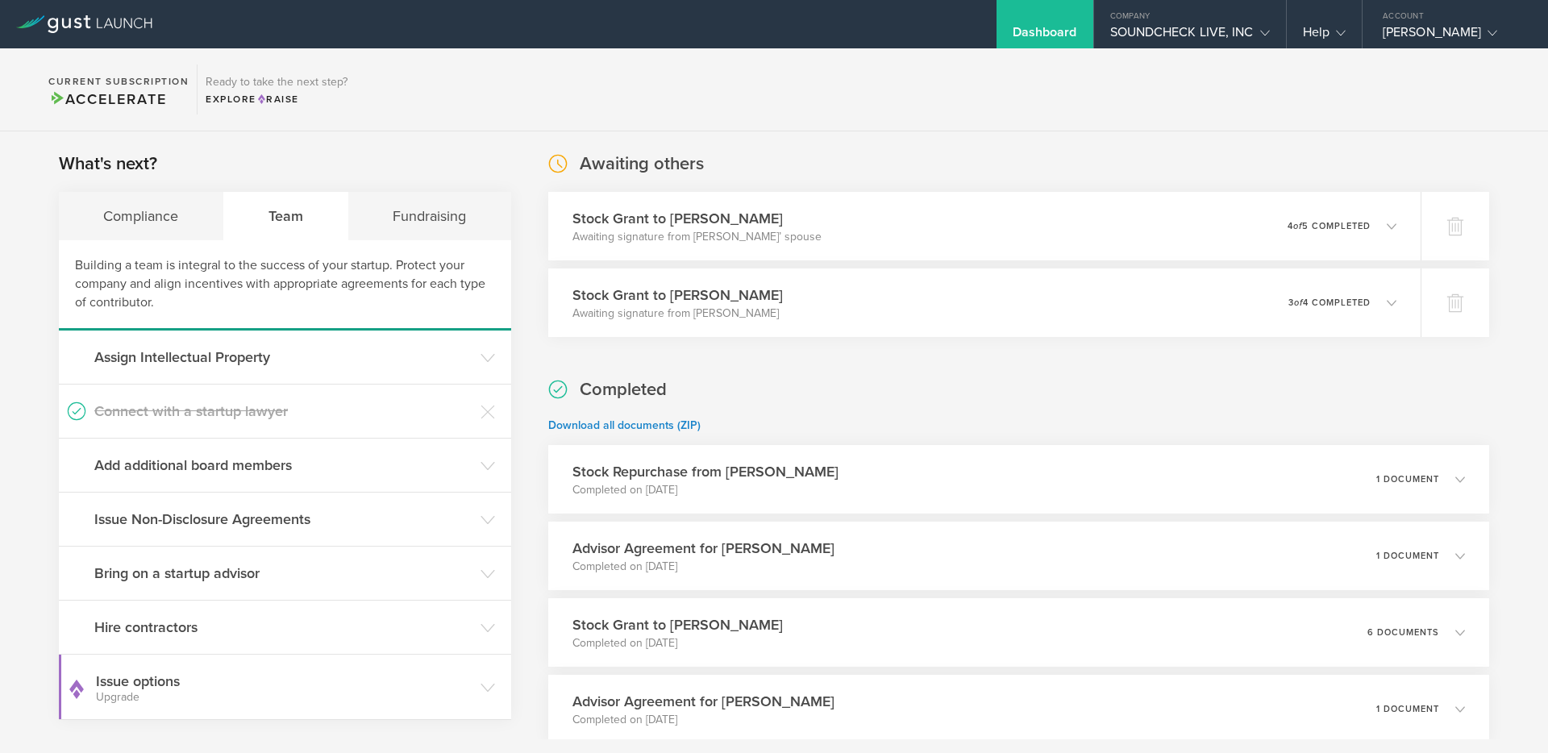
scroll to position [1, 0]
